Goal: Task Accomplishment & Management: Manage account settings

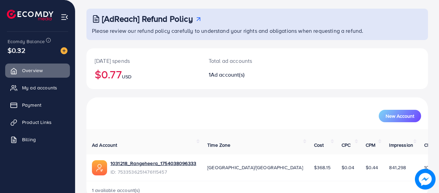
scroll to position [30, 0]
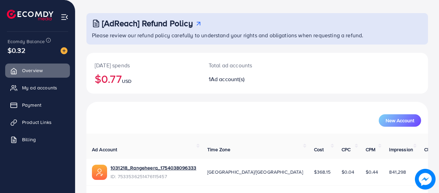
click at [342, 129] on div "New Account" at bounding box center [257, 118] width 342 height 32
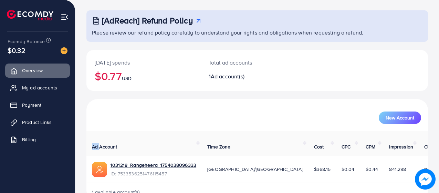
scroll to position [44, 0]
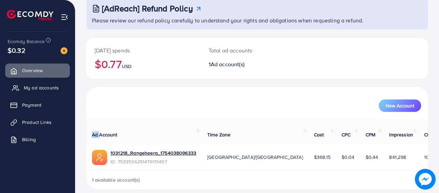
click at [49, 86] on span "My ad accounts" at bounding box center [41, 87] width 35 height 7
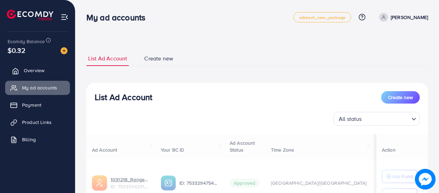
click at [31, 64] on link "Overview" at bounding box center [37, 70] width 65 height 14
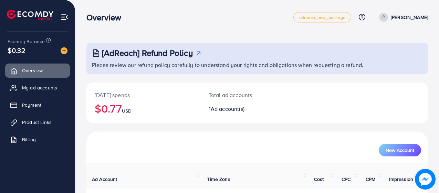
scroll to position [44, 0]
